Goal: Task Accomplishment & Management: Complete application form

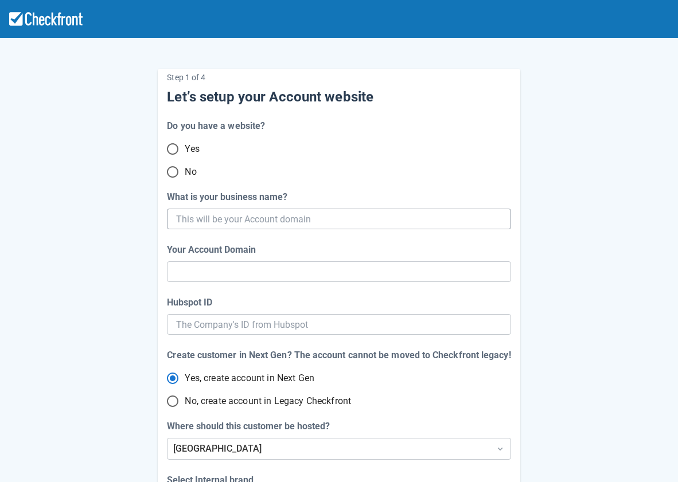
click at [274, 210] on input "What is your business name?" at bounding box center [337, 219] width 323 height 21
type input "S"
type input "s"
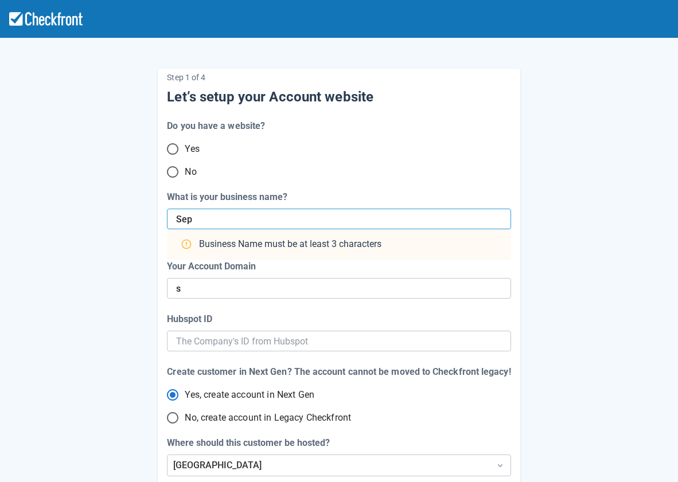
type input "Sept"
type input "sept"
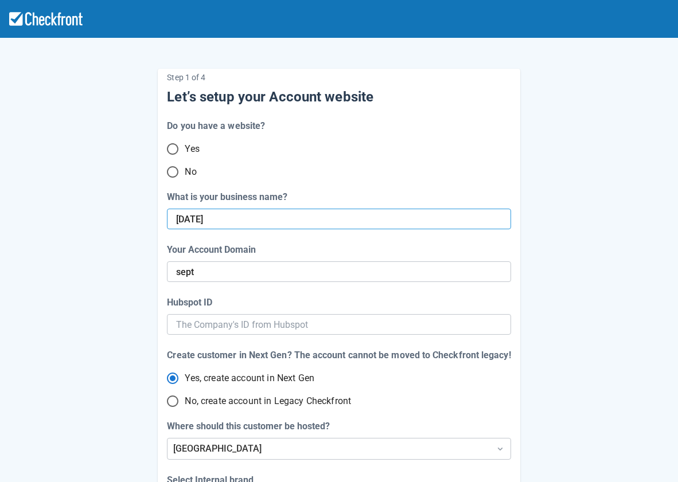
type input "[DATE]"
type input "sept-12"
paste input "account-domain001"
type input "[DATE]-account-domain001"
type input "sept-12-account-domain-001"
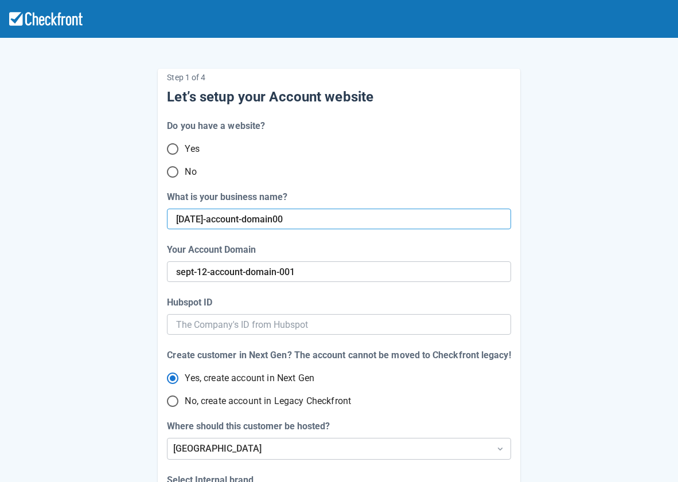
type input "[DATE]-account-domain005"
type input "sept-12-account-domain-005"
type input "[DATE]-account-domain005"
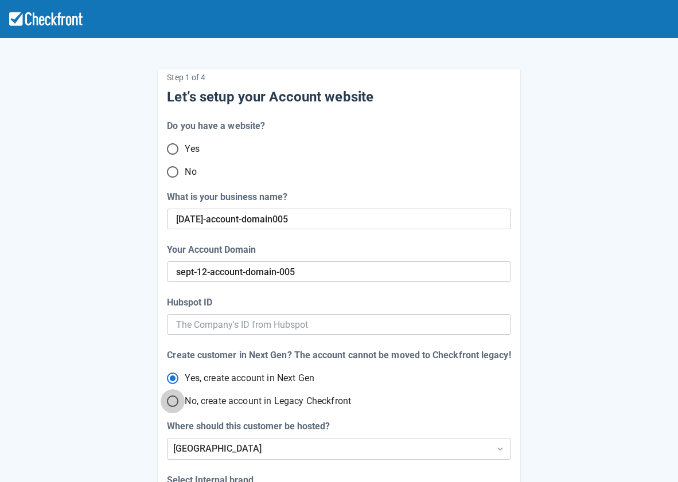
click at [169, 399] on input "No, create account in Legacy Checkfront" at bounding box center [173, 401] width 24 height 24
radio input "true"
click at [172, 380] on input "Yes, create account in Next Gen" at bounding box center [173, 378] width 24 height 24
radio input "true"
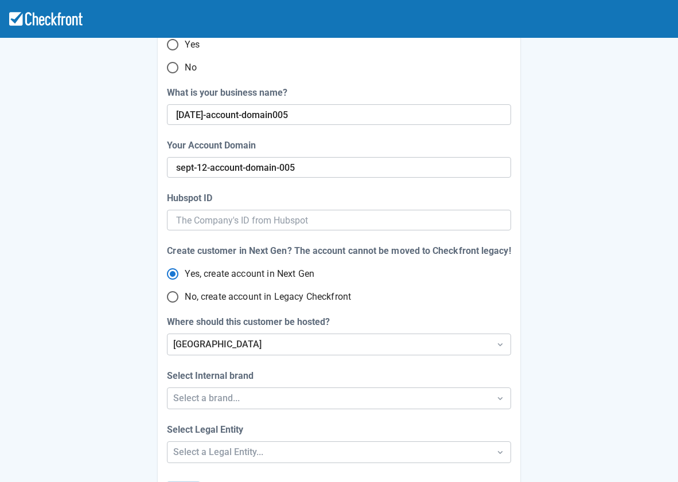
scroll to position [233, 0]
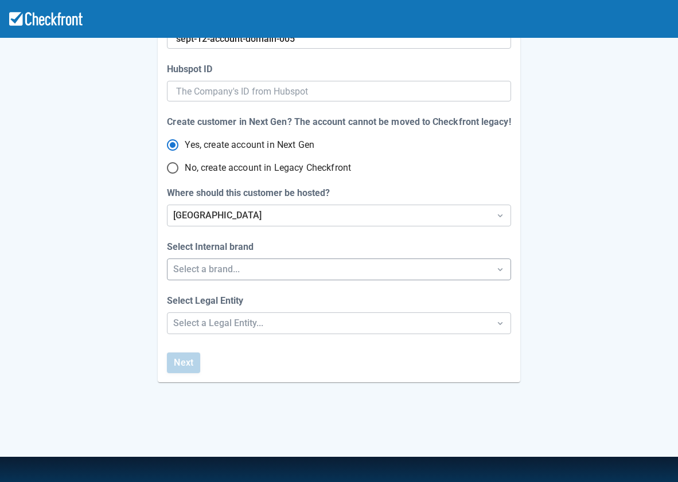
click at [275, 265] on div "Select a brand..." at bounding box center [328, 270] width 310 height 14
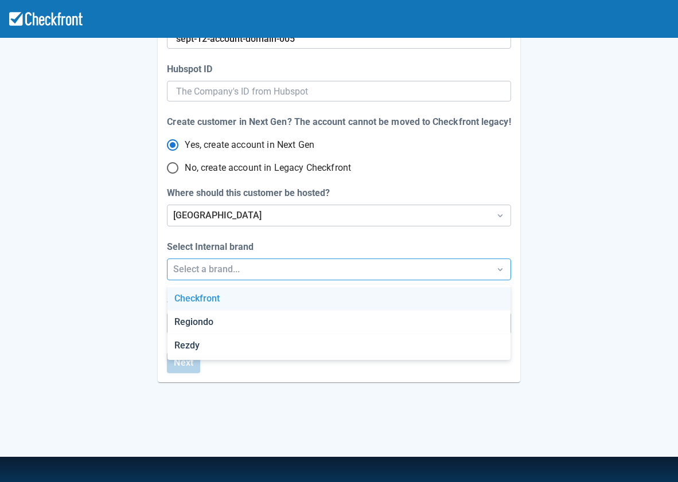
click at [253, 298] on div "Checkfront" at bounding box center [338, 299] width 343 height 24
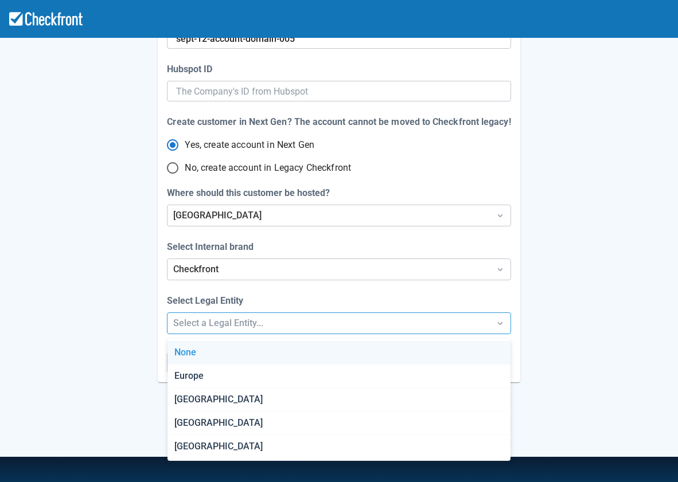
click at [197, 316] on div "Select a Legal Entity..." at bounding box center [328, 323] width 310 height 14
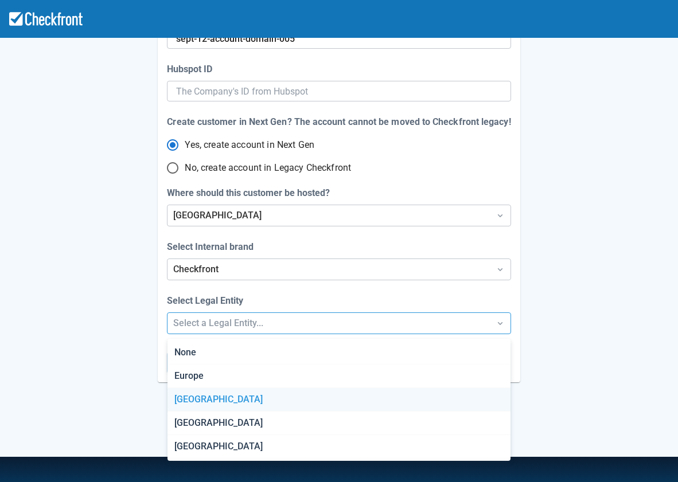
click at [215, 405] on div "[GEOGRAPHIC_DATA]" at bounding box center [338, 400] width 343 height 24
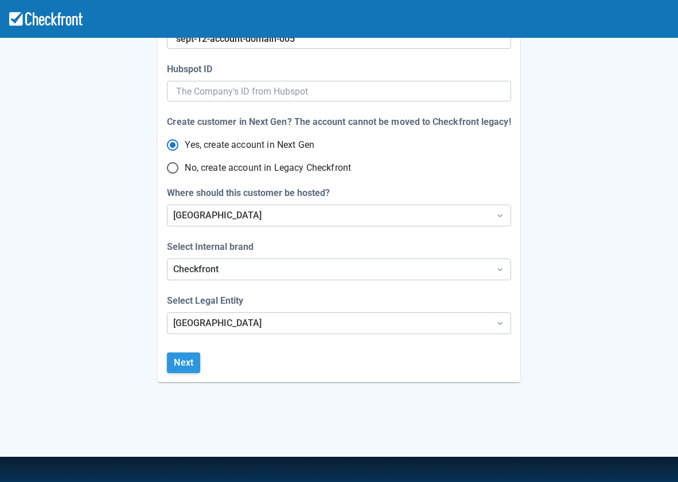
click at [190, 363] on button "Next" at bounding box center [183, 363] width 33 height 21
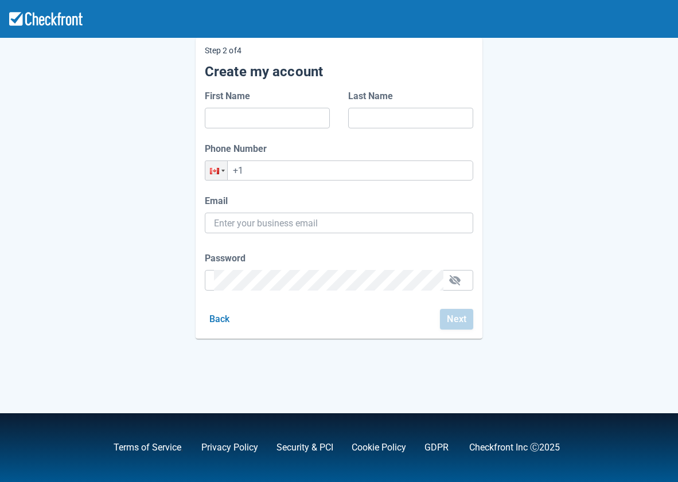
scroll to position [31, 0]
click at [233, 109] on input "First Name" at bounding box center [267, 118] width 107 height 21
type input "Special"
type input "GC"
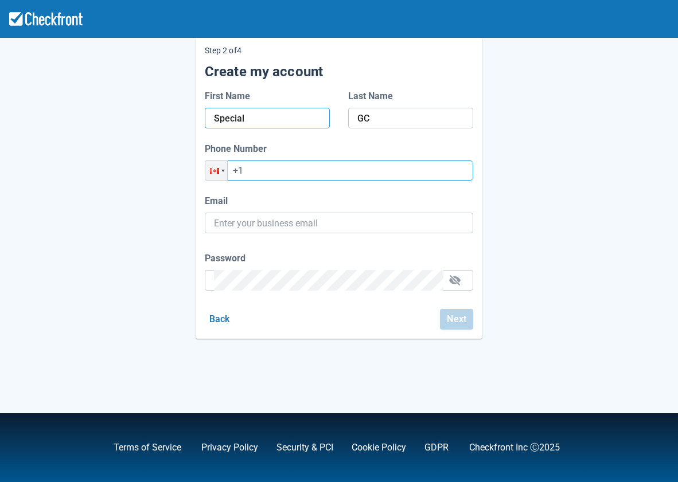
click at [266, 169] on input "+1" at bounding box center [339, 171] width 268 height 20
type input "[PHONE_NUMBER]"
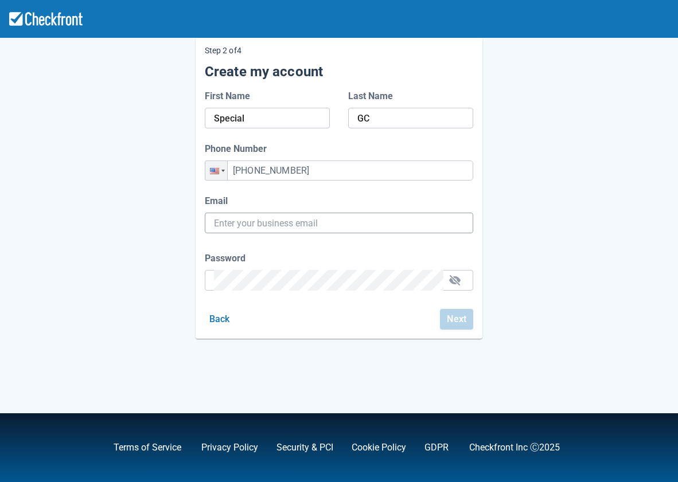
click at [260, 217] on input "Email" at bounding box center [339, 223] width 250 height 21
paste input "[EMAIL_ADDRESS][DATE][DOMAIN_NAME]"
type input "[EMAIL_ADDRESS][DATE][DOMAIN_NAME]"
click at [127, 180] on div "Step 2 of 4 Create my account First Name Special Last Name GC Phone Number Phon…" at bounding box center [339, 178] width 550 height 319
drag, startPoint x: 211, startPoint y: 216, endPoint x: 216, endPoint y: 223, distance: 8.6
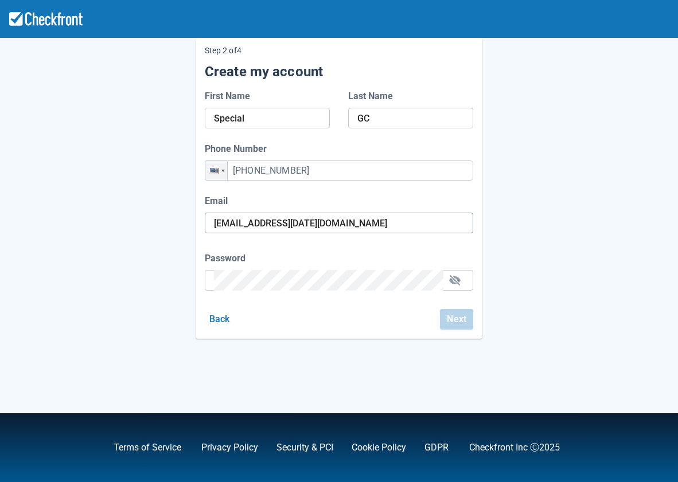
click at [211, 217] on div at bounding box center [339, 223] width 268 height 21
click at [216, 223] on input "[EMAIL_ADDRESS][DATE][DOMAIN_NAME]" at bounding box center [339, 223] width 250 height 21
click at [108, 267] on div "Step 2 of 4 Create my account First Name Special Last Name GC Phone Number Phon…" at bounding box center [339, 178] width 550 height 319
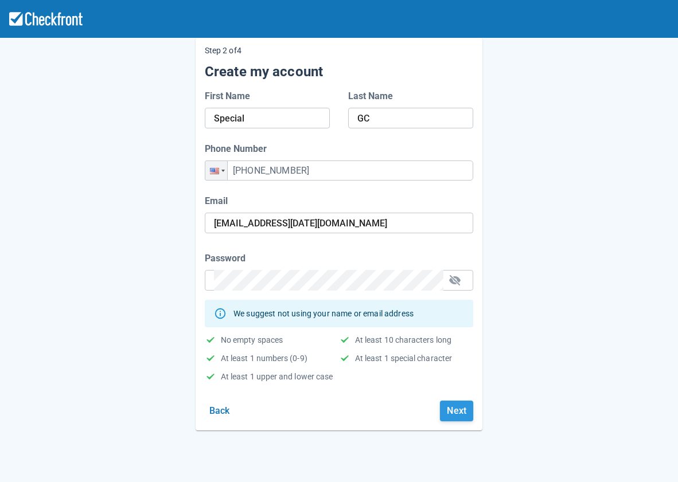
click at [462, 416] on button "Next" at bounding box center [456, 411] width 33 height 21
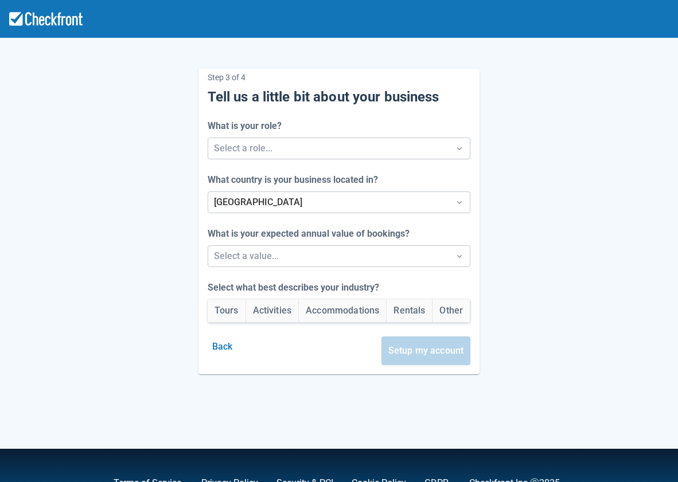
drag, startPoint x: 291, startPoint y: 127, endPoint x: 291, endPoint y: 142, distance: 14.3
click at [291, 127] on div "What is your role?" at bounding box center [339, 126] width 263 height 14
click at [291, 142] on div at bounding box center [329, 148] width 230 height 16
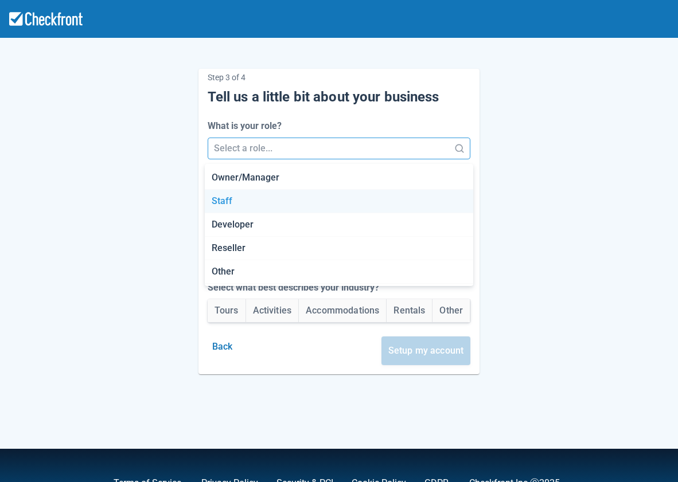
click at [221, 200] on div "Staff" at bounding box center [339, 202] width 268 height 24
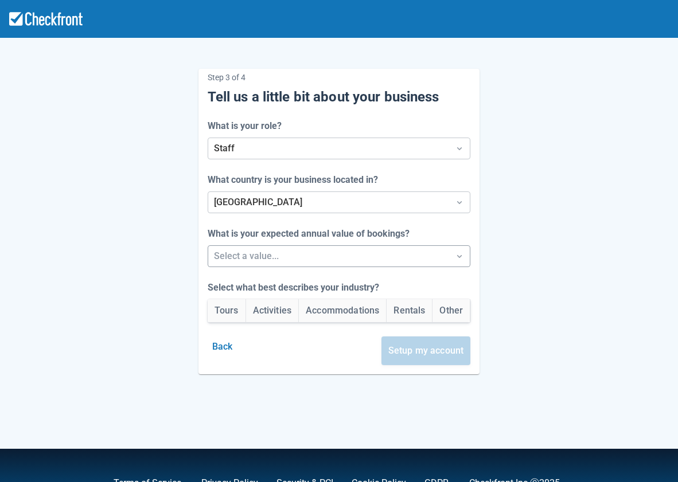
click at [248, 252] on div at bounding box center [329, 256] width 230 height 16
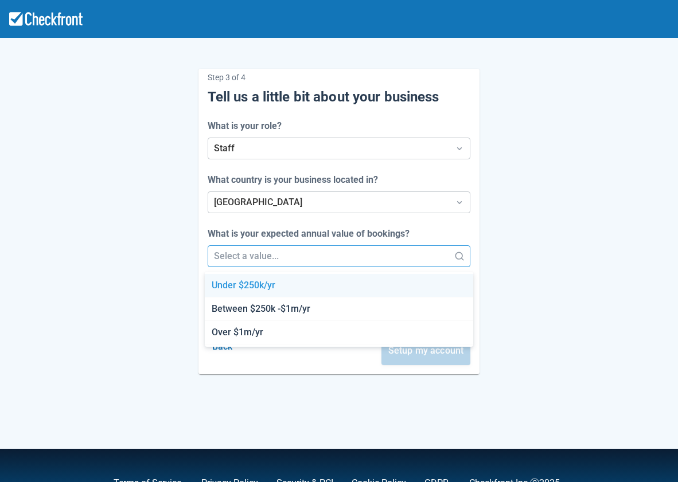
click at [247, 286] on div "Under $250k/yr" at bounding box center [339, 286] width 268 height 24
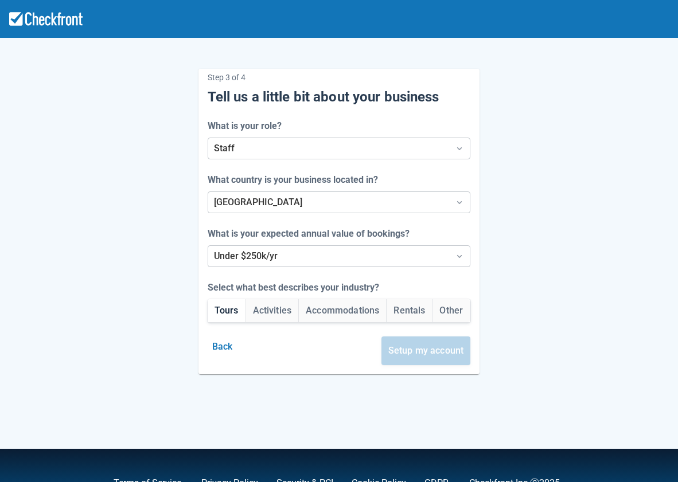
click at [224, 312] on button "Tours" at bounding box center [227, 310] width 38 height 23
click at [416, 349] on button "Setup my account" at bounding box center [425, 351] width 89 height 29
